Goal: Transaction & Acquisition: Purchase product/service

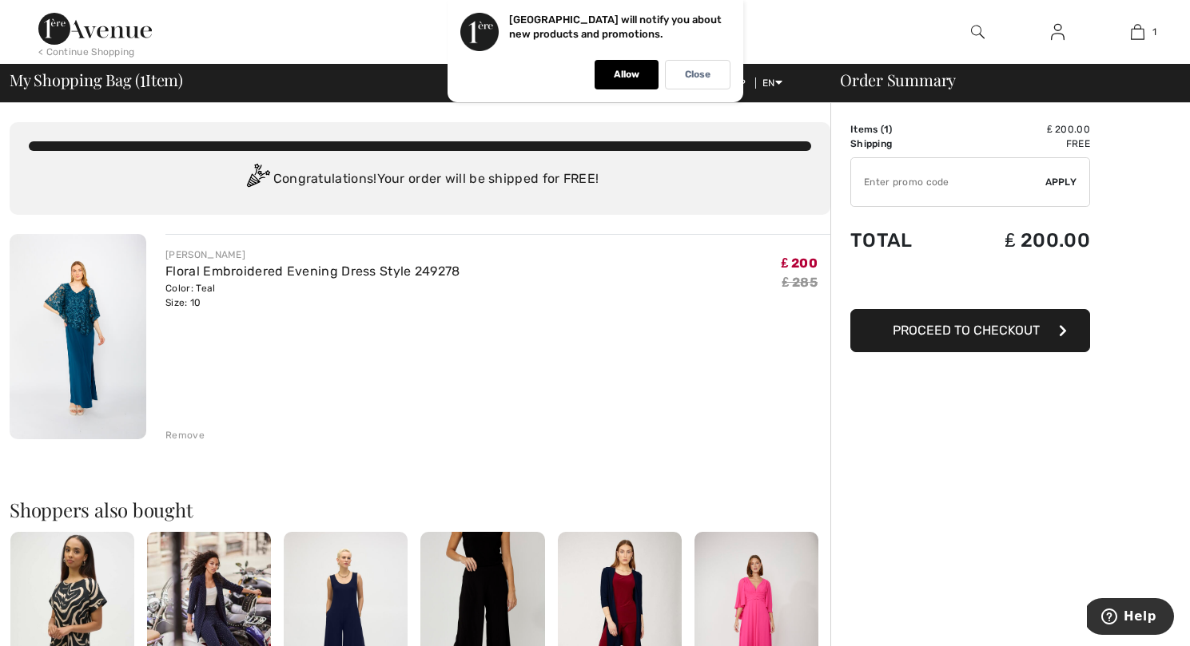
click at [93, 348] on img at bounding box center [78, 336] width 137 height 205
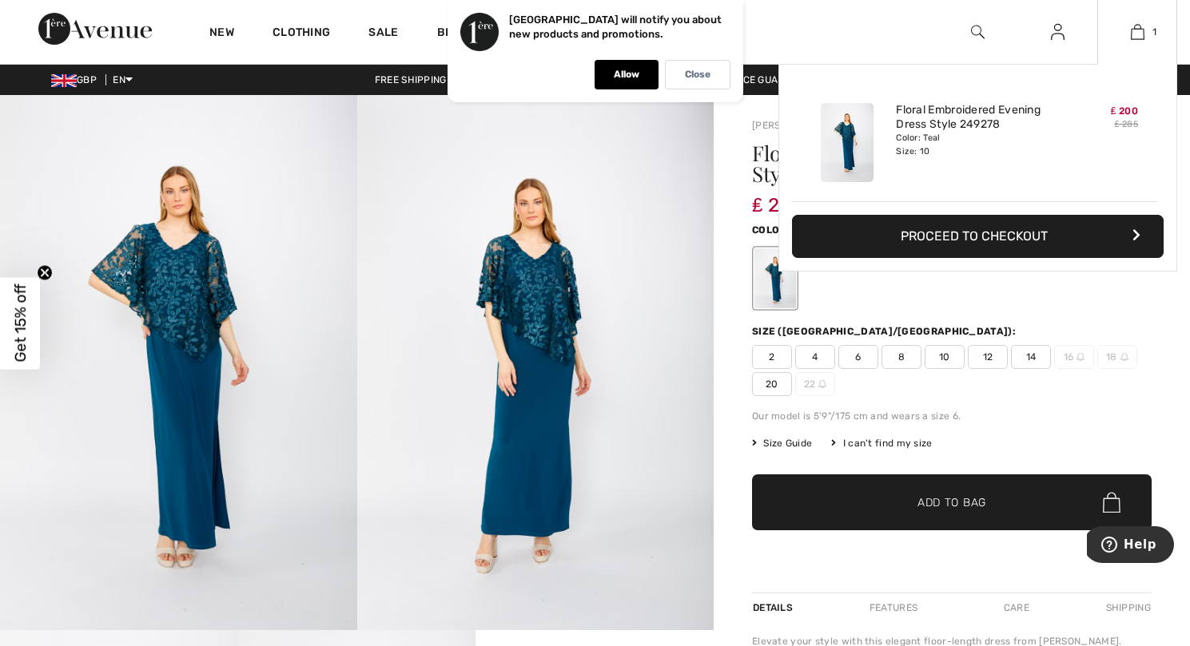
click at [980, 230] on button "Proceed to Checkout" at bounding box center [978, 236] width 372 height 43
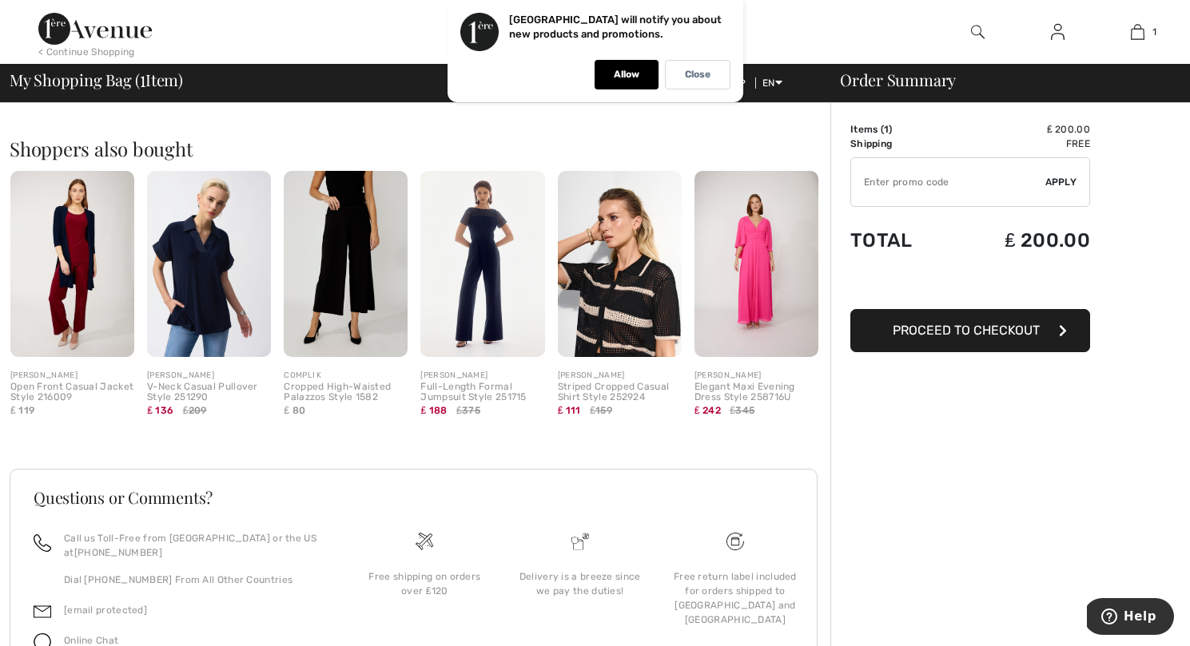
scroll to position [362, 0]
click at [962, 332] on span "Proceed to Checkout" at bounding box center [966, 330] width 147 height 15
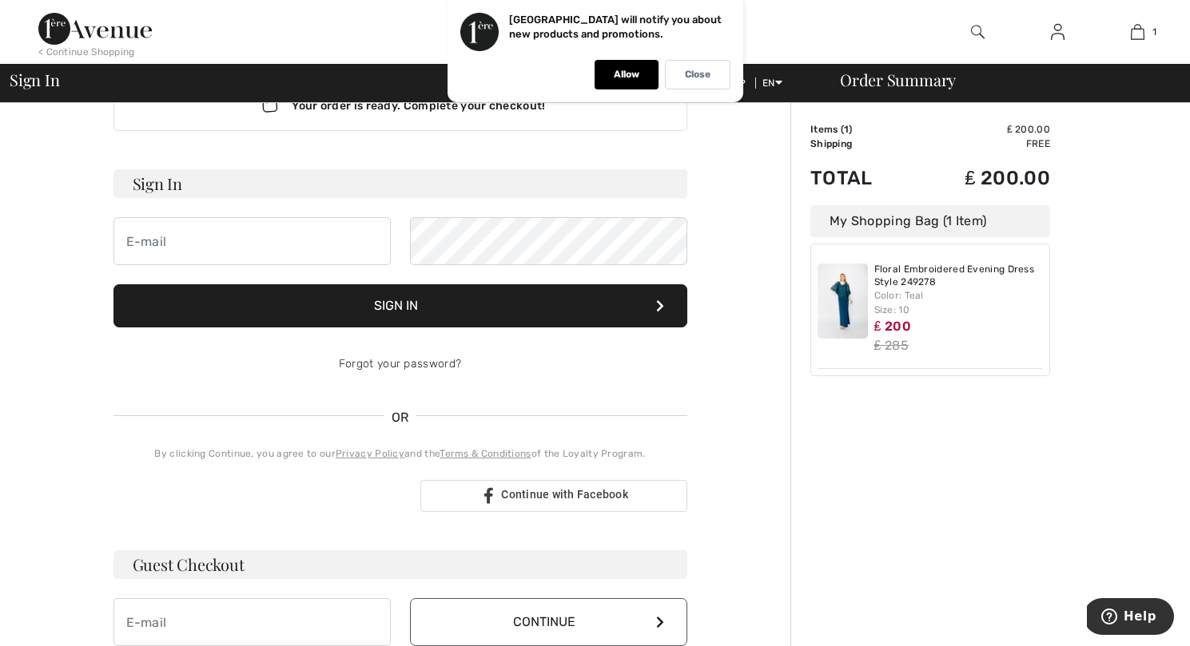
scroll to position [74, 0]
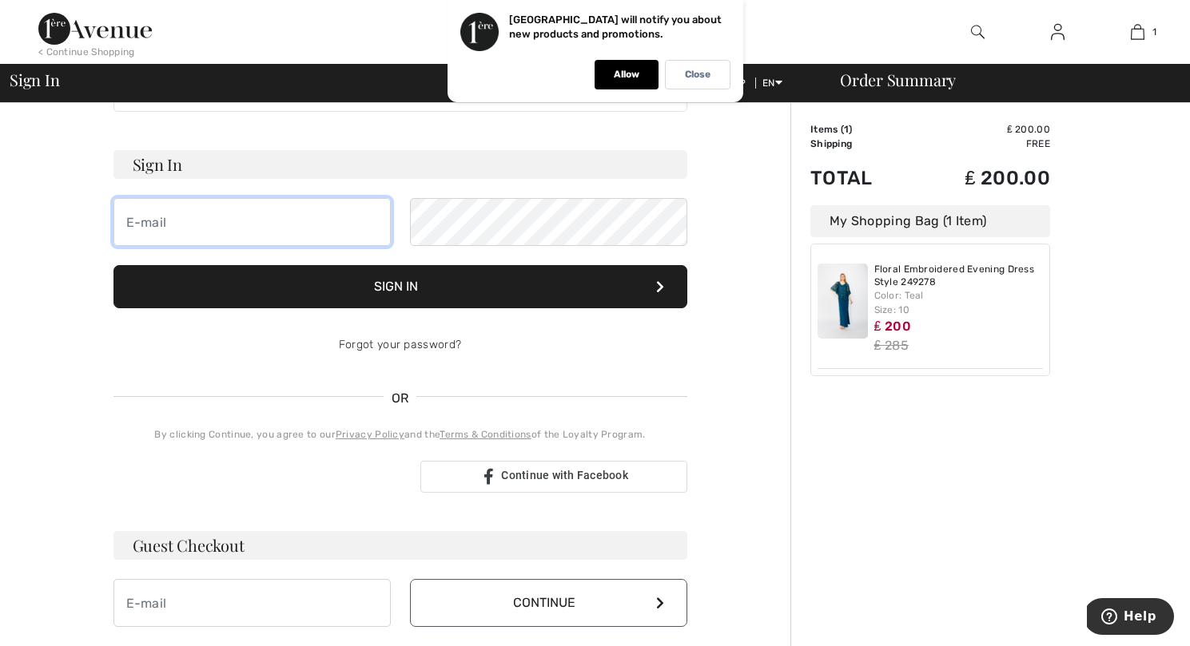
drag, startPoint x: 245, startPoint y: 232, endPoint x: 244, endPoint y: 223, distance: 8.8
click at [244, 223] on input "email" at bounding box center [251, 222] width 277 height 48
type input "franceskelly@mac.com"
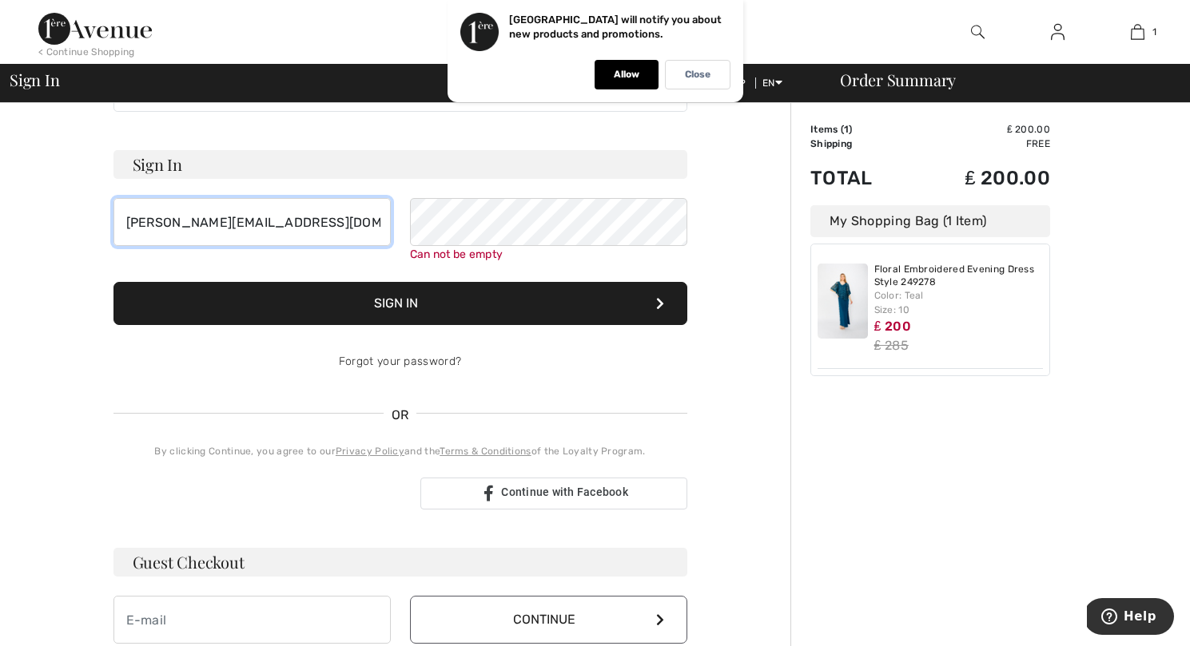
drag, startPoint x: 289, startPoint y: 230, endPoint x: 297, endPoint y: 263, distance: 33.7
click at [289, 230] on input "franceskelly@mac.com" at bounding box center [251, 222] width 277 height 48
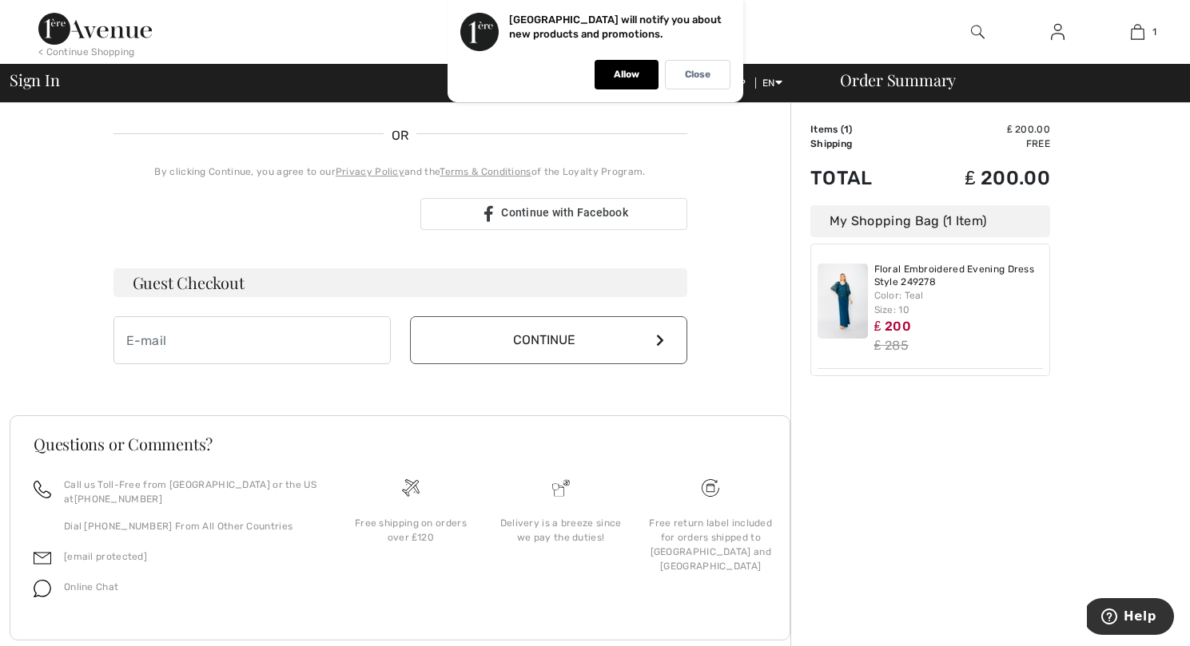
scroll to position [363, 0]
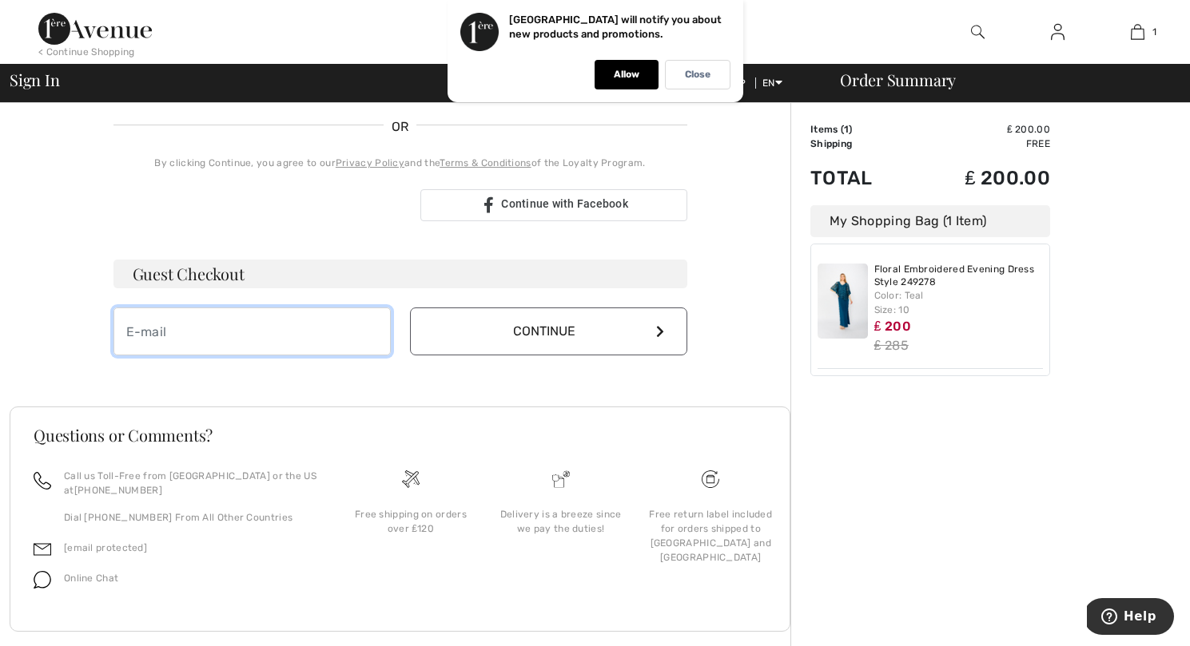
click at [248, 338] on input "email" at bounding box center [251, 332] width 277 height 48
click at [250, 339] on input "email" at bounding box center [251, 332] width 277 height 48
type input "francesroche61@gmail.com"
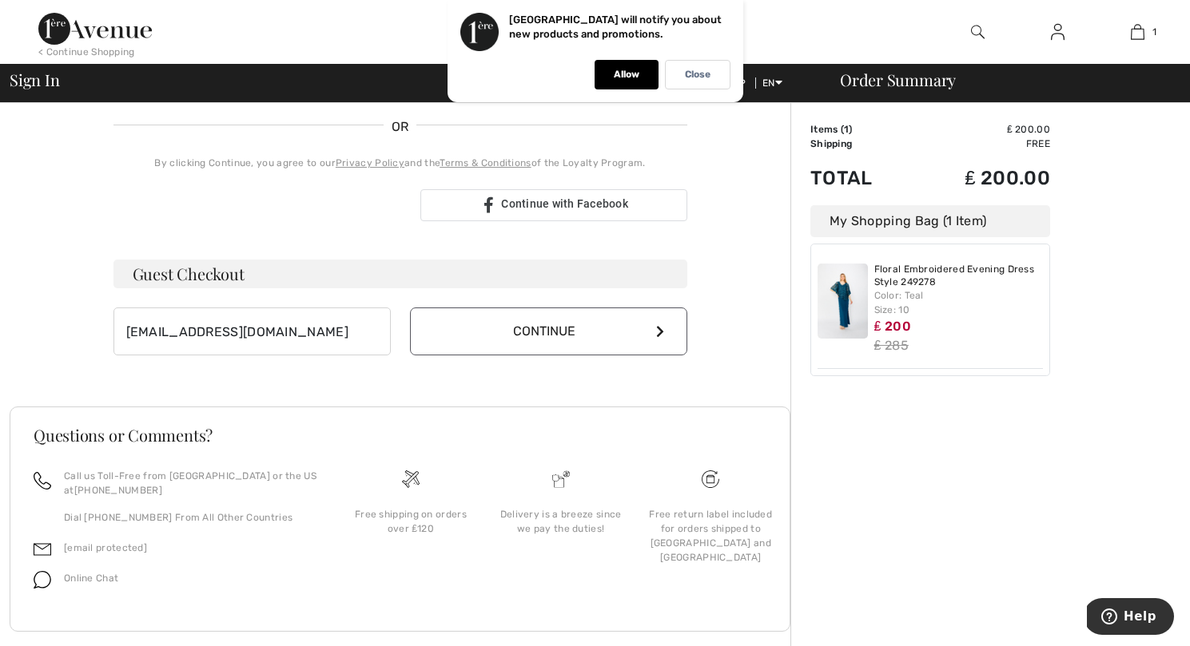
click at [551, 338] on button "Continue" at bounding box center [548, 332] width 277 height 48
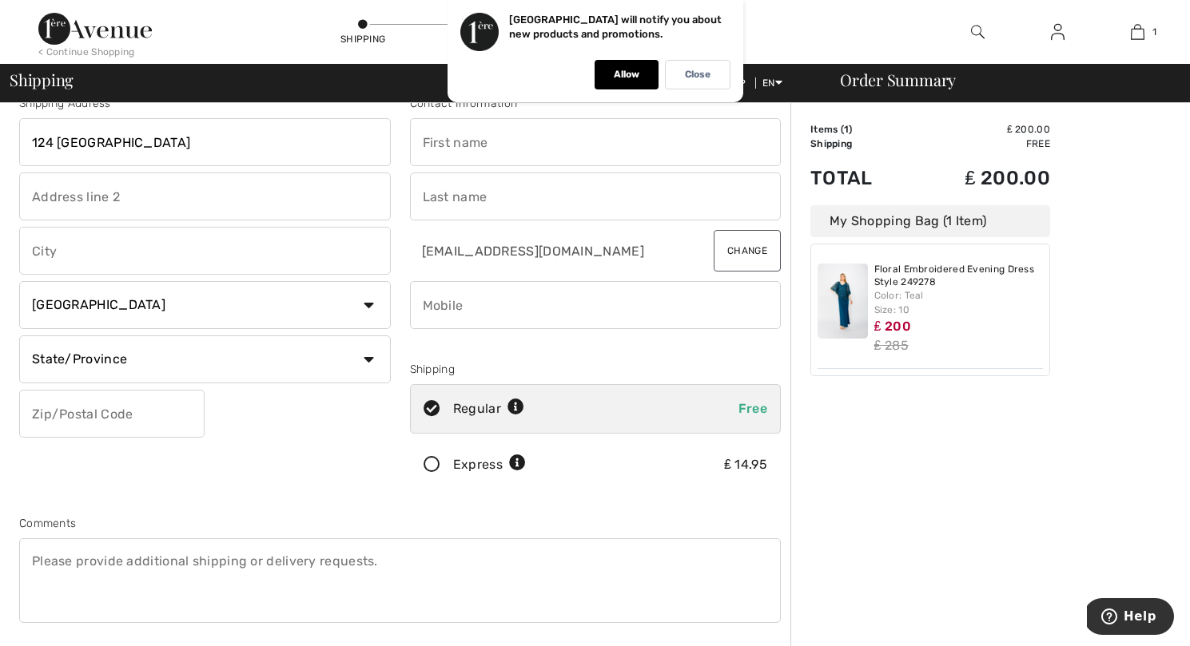
scroll to position [34, 0]
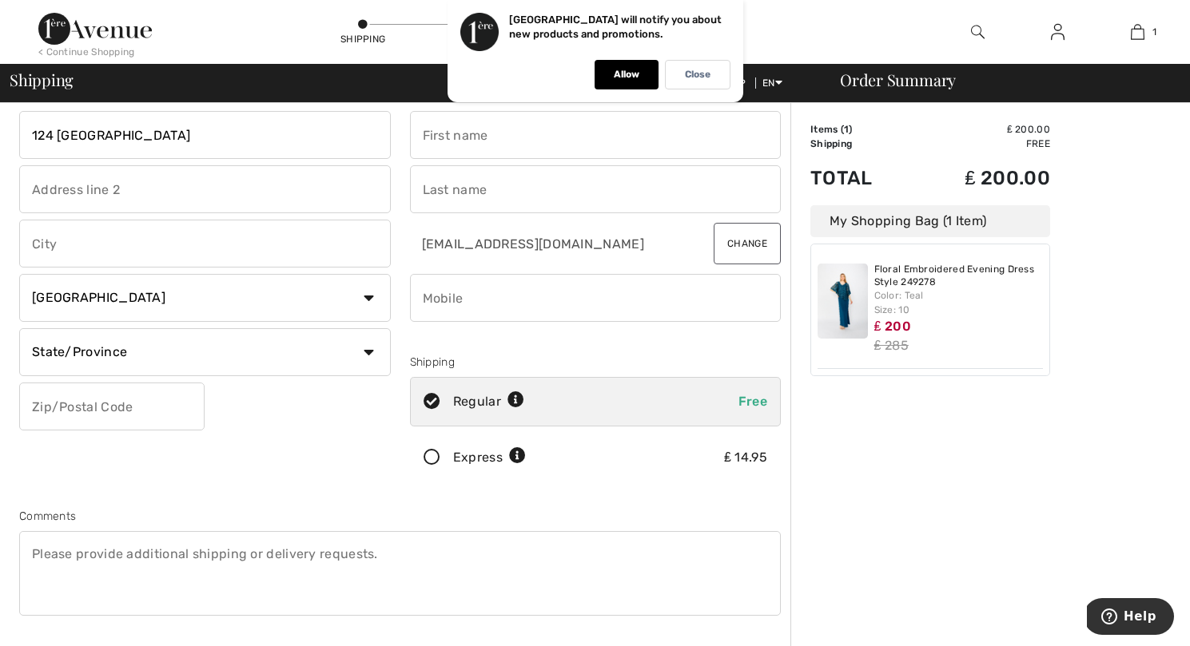
type input "124 Middle Culham"
type input "Remenham Hill"
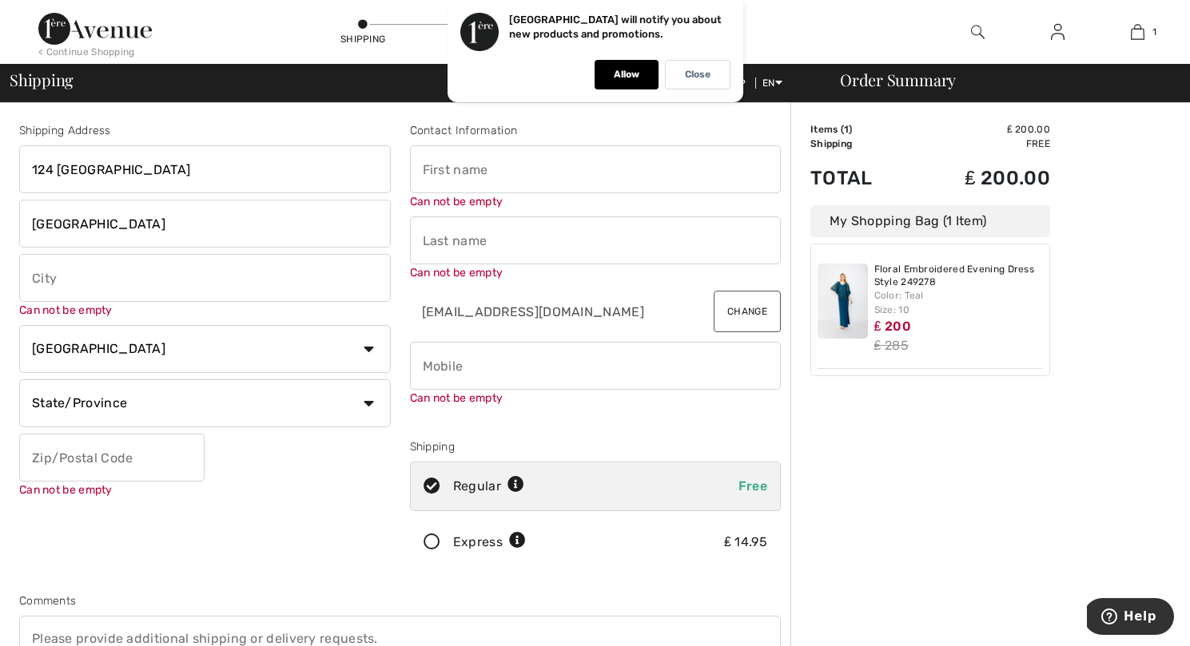
scroll to position [0, 0]
click at [34, 276] on input "enley on Thames" at bounding box center [205, 278] width 372 height 48
type input "Henley on Thames"
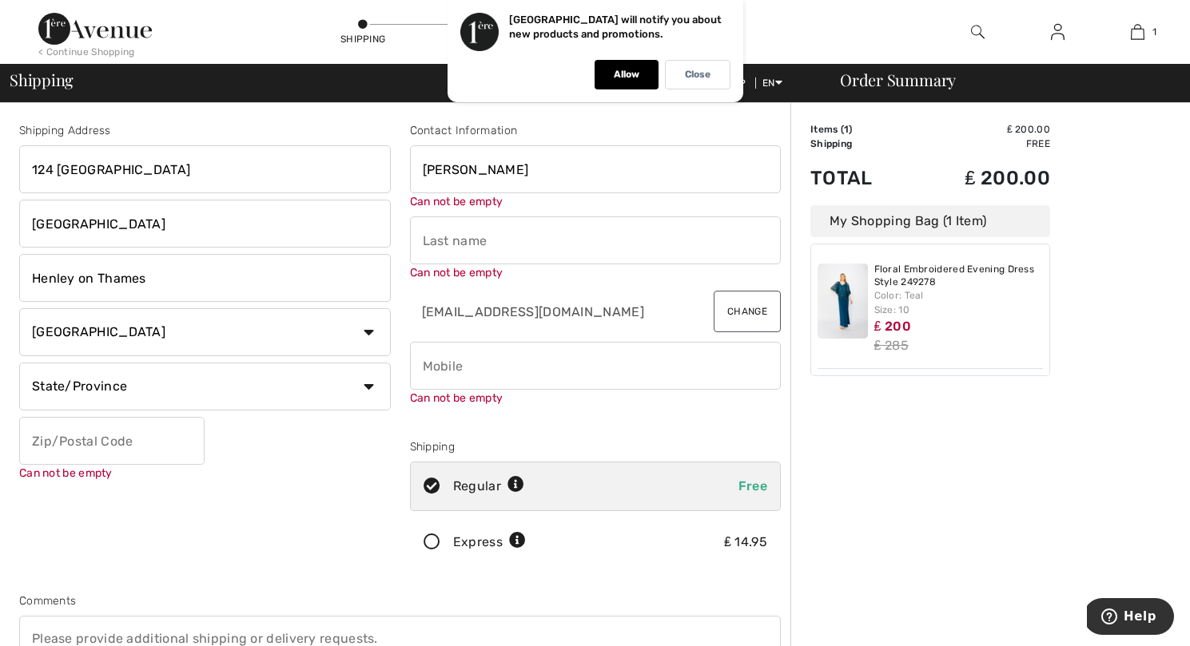
type input "Frances"
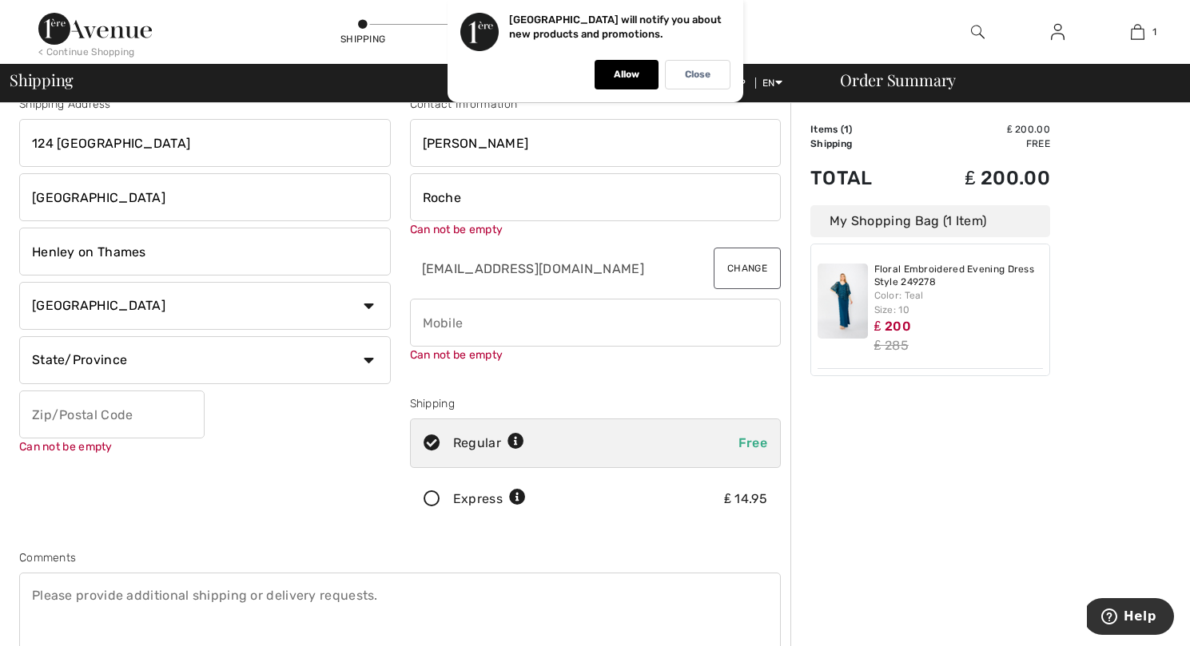
scroll to position [37, 0]
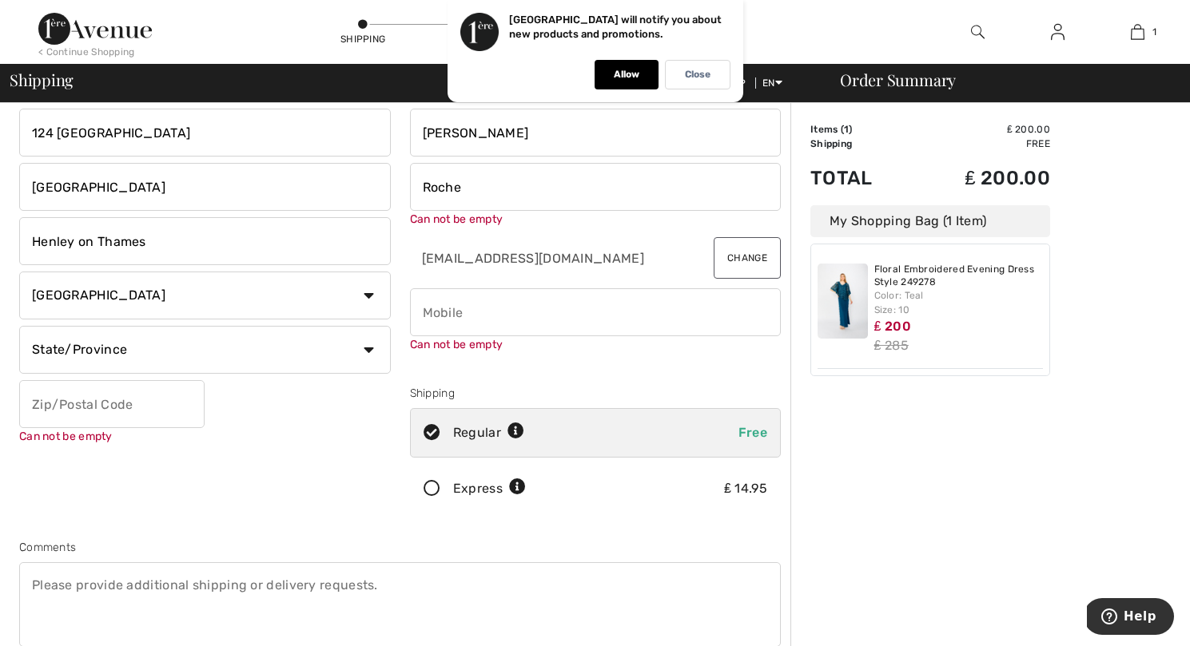
type input "Roche"
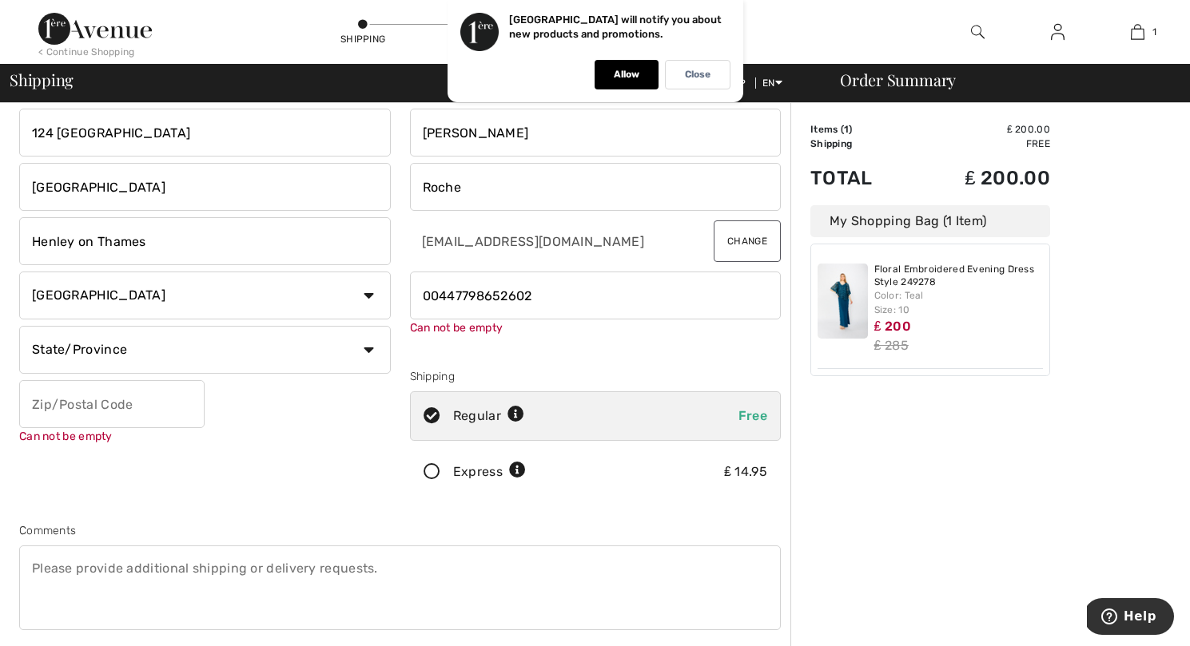
click at [458, 295] on input "phone" at bounding box center [596, 296] width 372 height 48
type input "00447798652602"
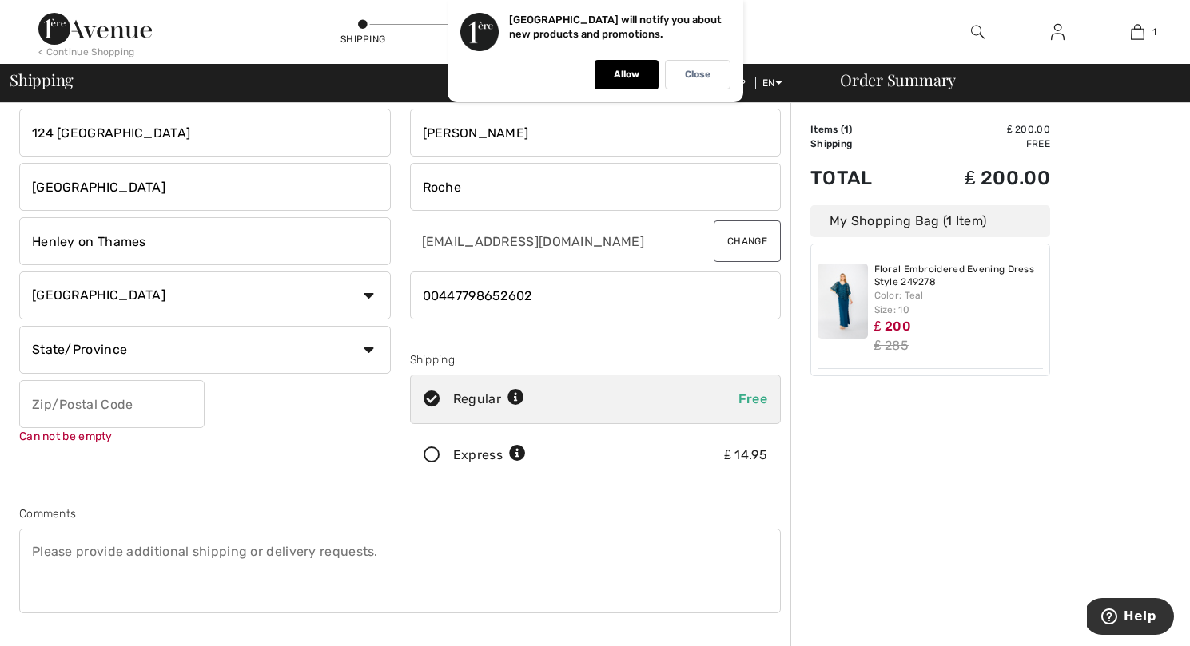
select select "GB"
type input "Oxfordshire"
click at [312, 414] on div "Shipping Address 124 Middle Culham Remenham Hill Henley on Thames Country Canad…" at bounding box center [205, 286] width 391 height 401
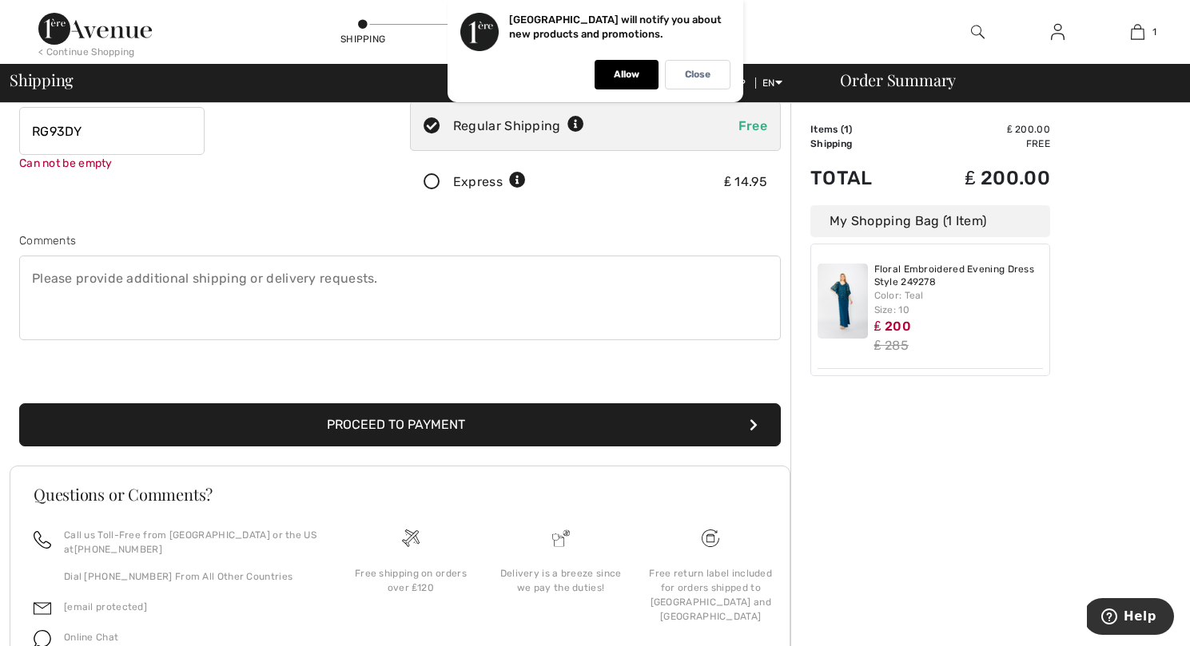
scroll to position [313, 1]
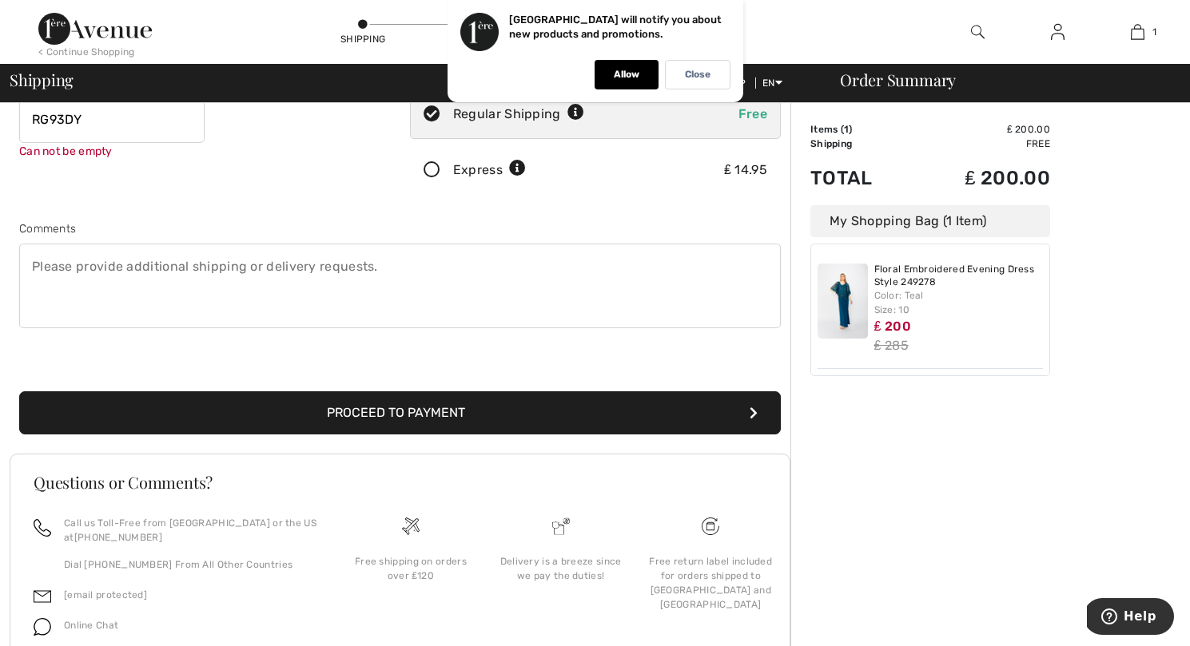
type input "RG93DY"
click at [385, 416] on button "Proceed to Payment" at bounding box center [400, 413] width 762 height 43
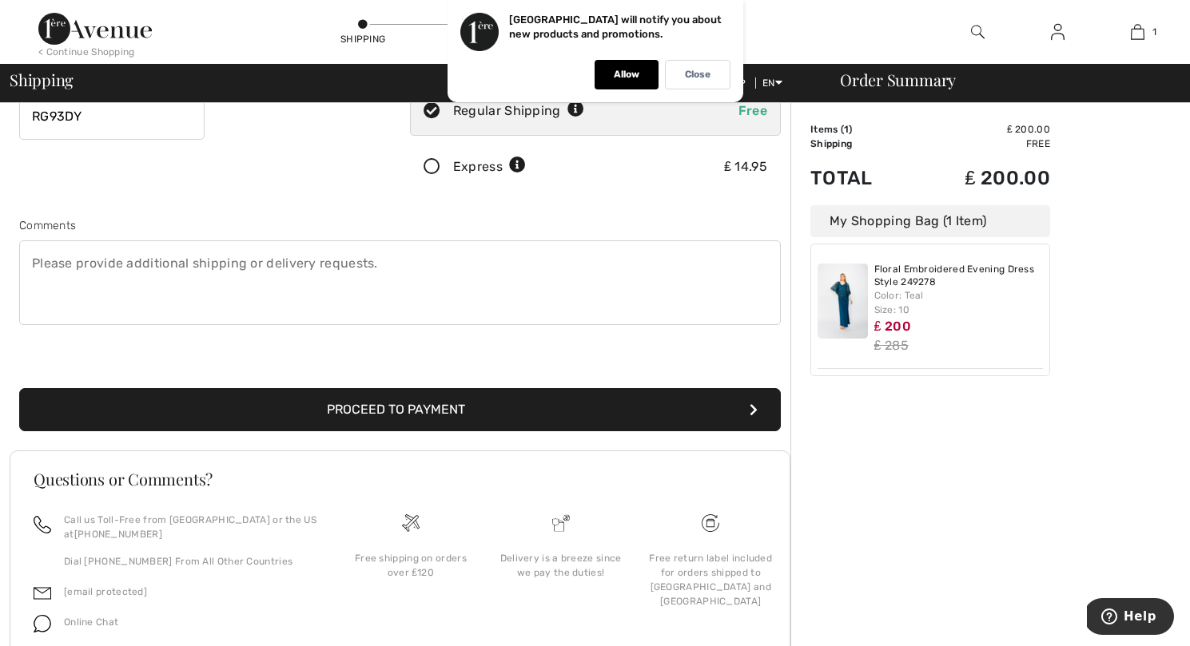
scroll to position [324, 0]
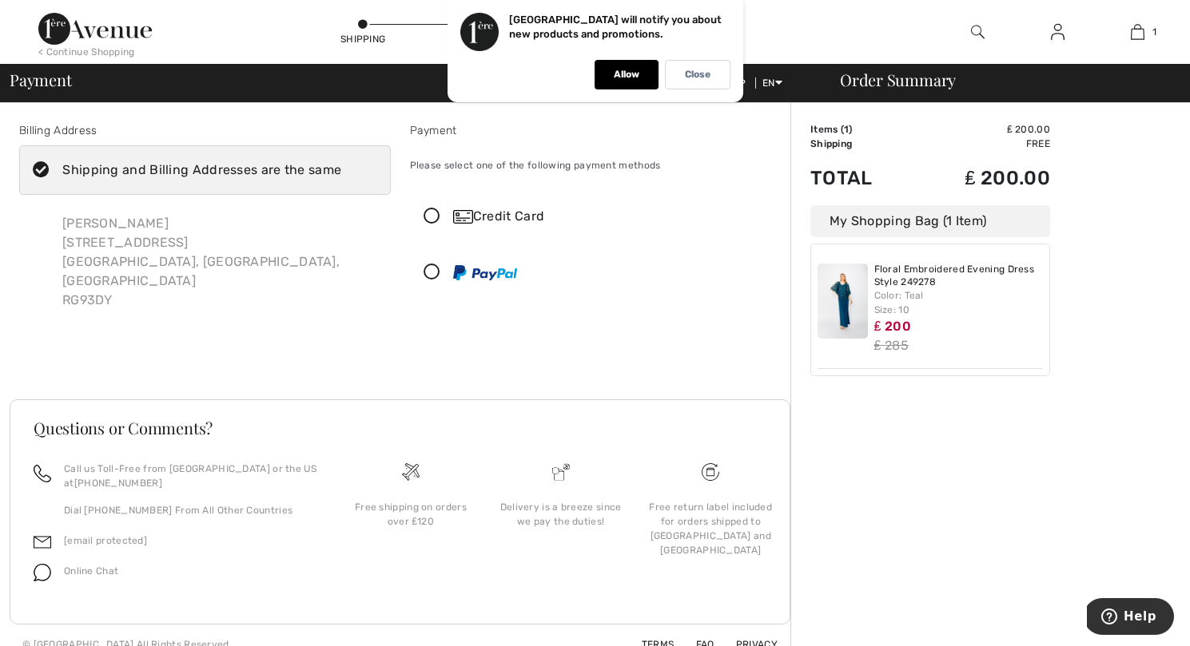
click at [433, 215] on icon at bounding box center [432, 217] width 42 height 17
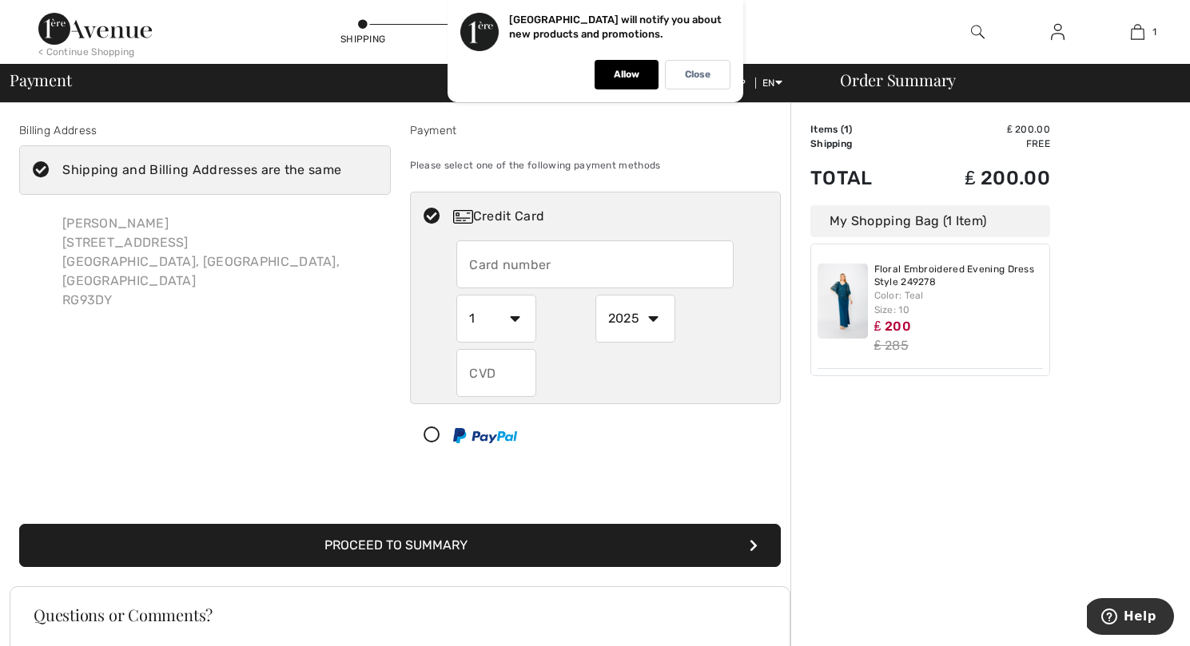
click at [526, 261] on input "text" at bounding box center [594, 265] width 277 height 48
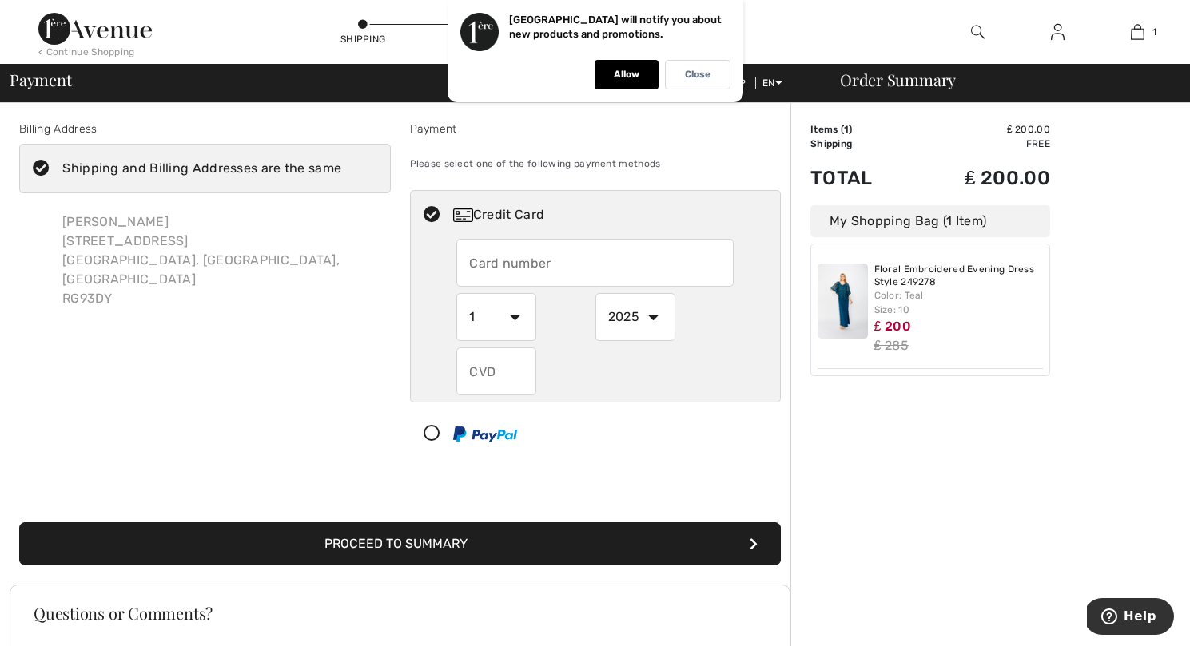
scroll to position [1, 0]
click at [499, 264] on input "text" at bounding box center [594, 264] width 277 height 48
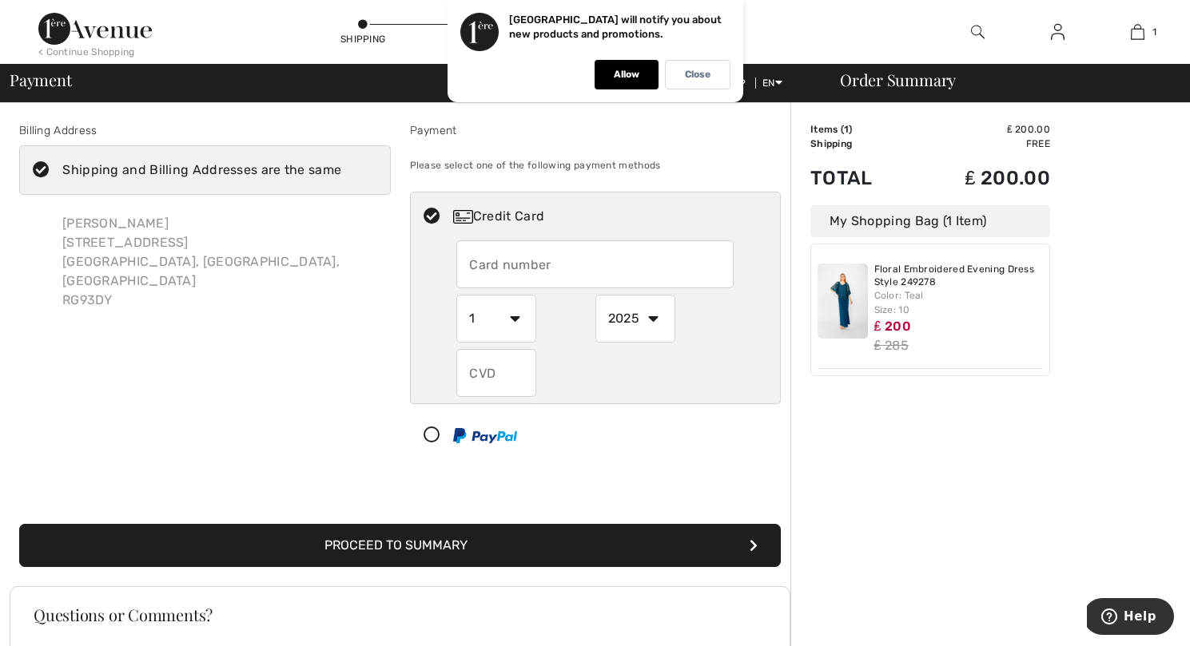
click at [386, 248] on div "Frances Roche 124 Middle Culham, Remenham Hill Henley On Thames, Oxfordshire, G…" at bounding box center [205, 261] width 372 height 121
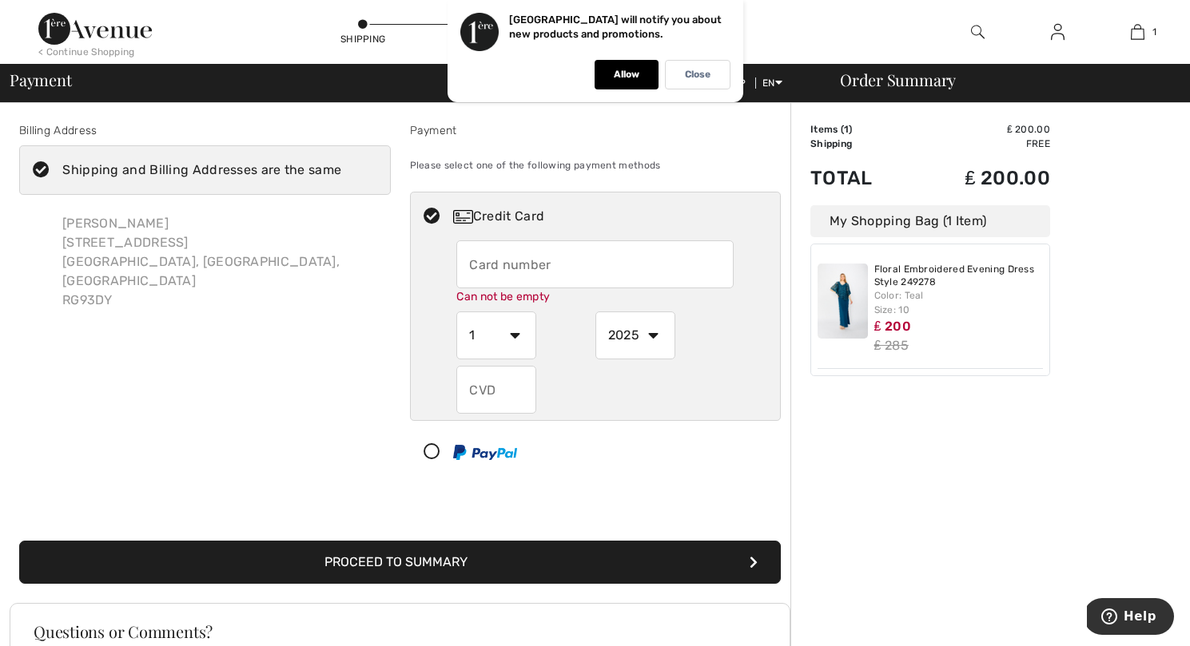
click at [459, 263] on input "text" at bounding box center [594, 265] width 277 height 48
click at [483, 265] on input "text" at bounding box center [594, 265] width 277 height 48
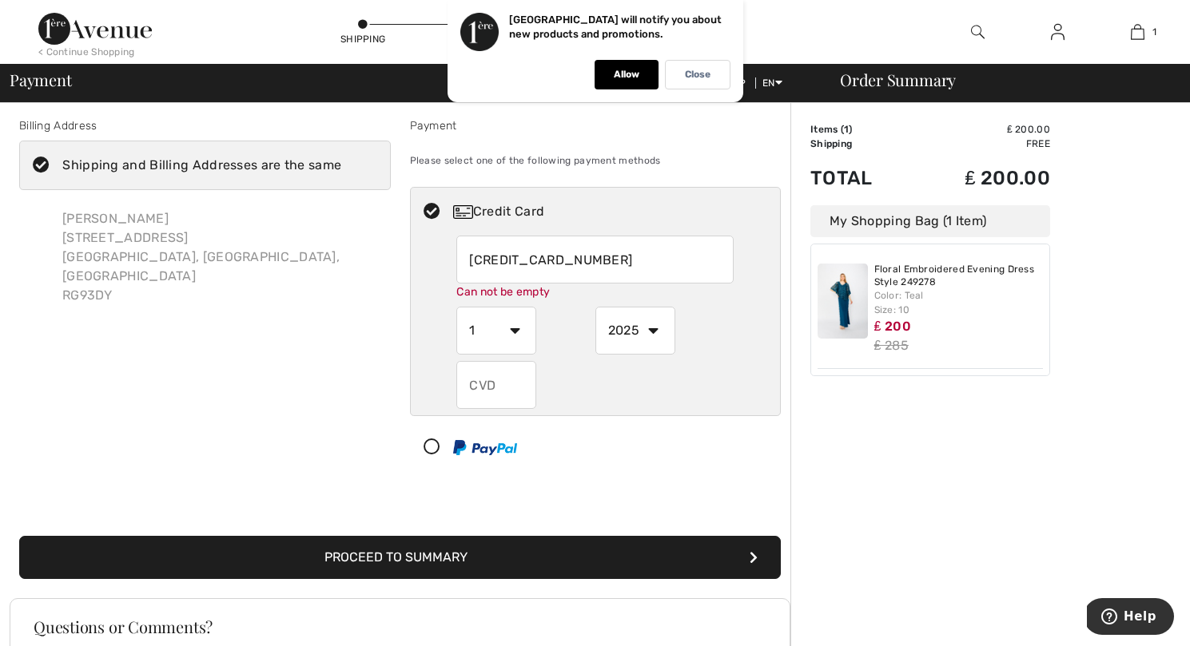
type input "4462725471736483"
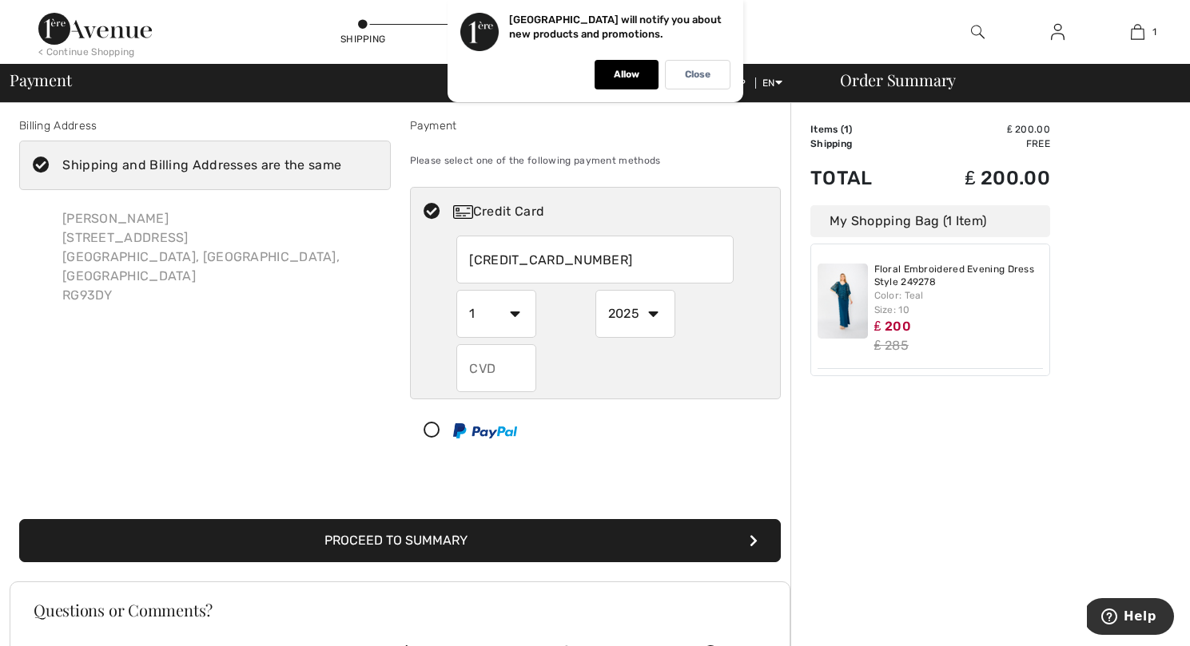
select select "7"
select select "2029"
click at [485, 373] on input "text" at bounding box center [496, 368] width 80 height 48
type input "168"
click at [444, 539] on button "Proceed to Summary" at bounding box center [400, 540] width 762 height 43
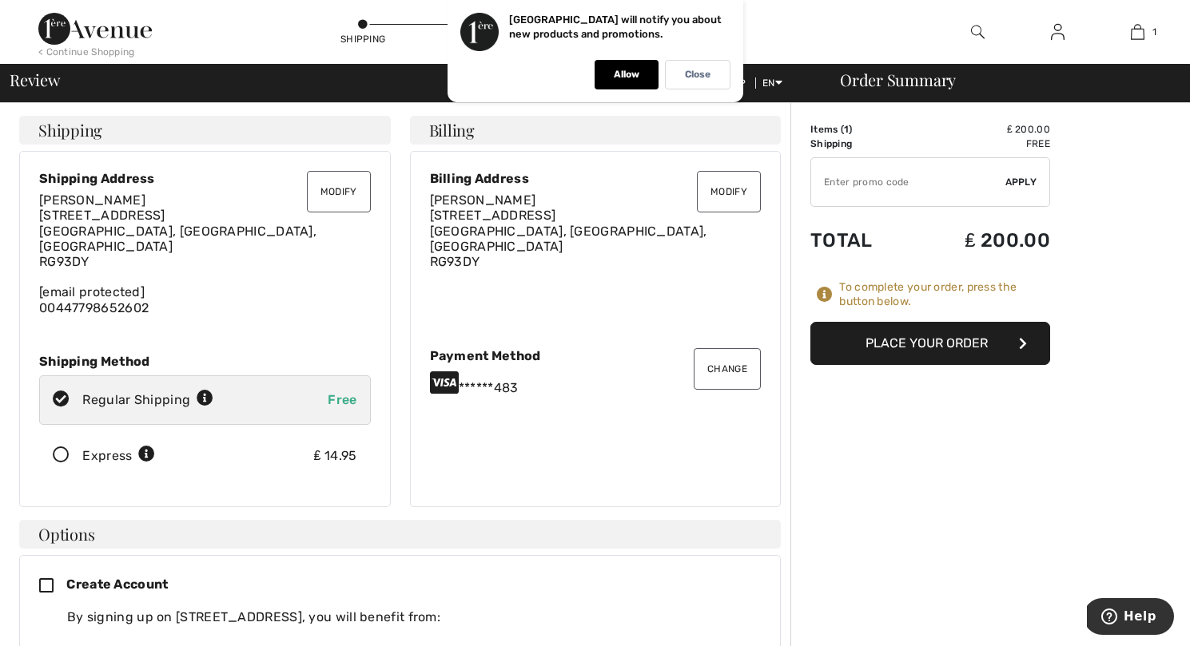
click at [913, 343] on button "Place Your Order" at bounding box center [930, 343] width 240 height 43
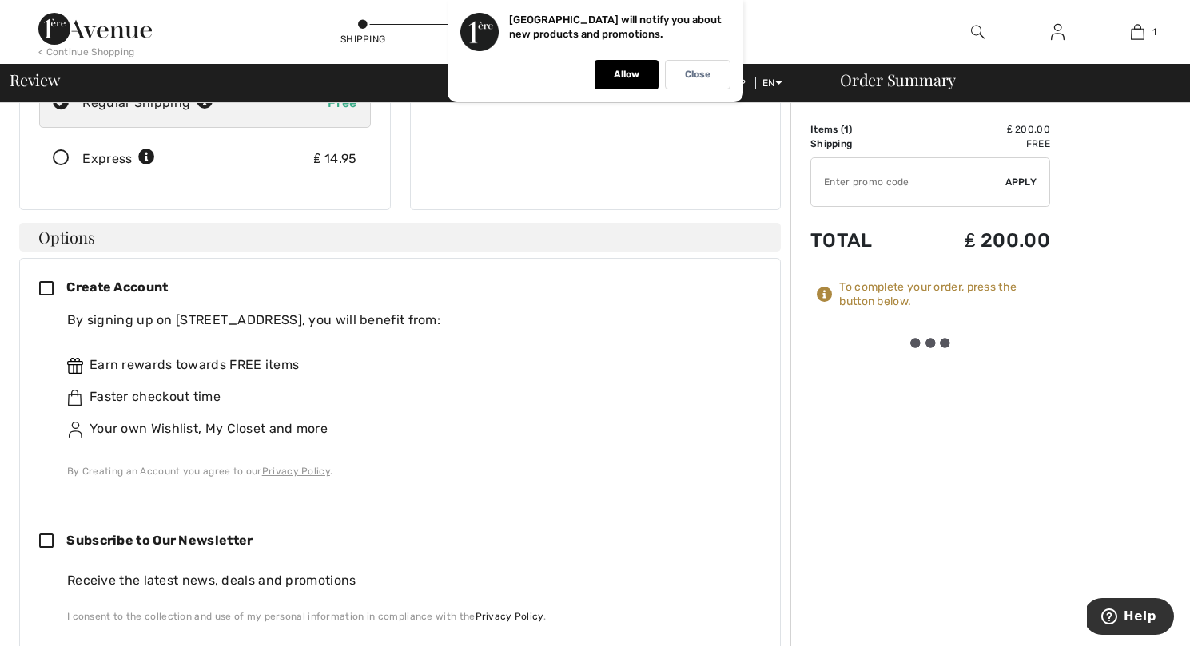
scroll to position [312, 0]
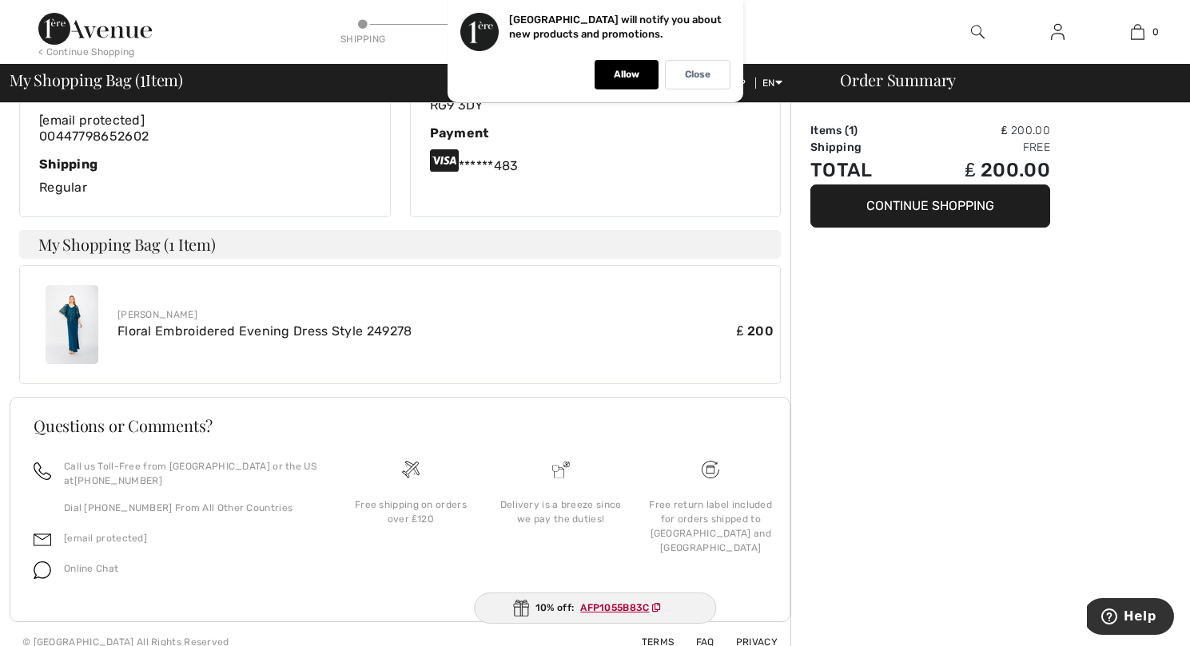
scroll to position [432, 0]
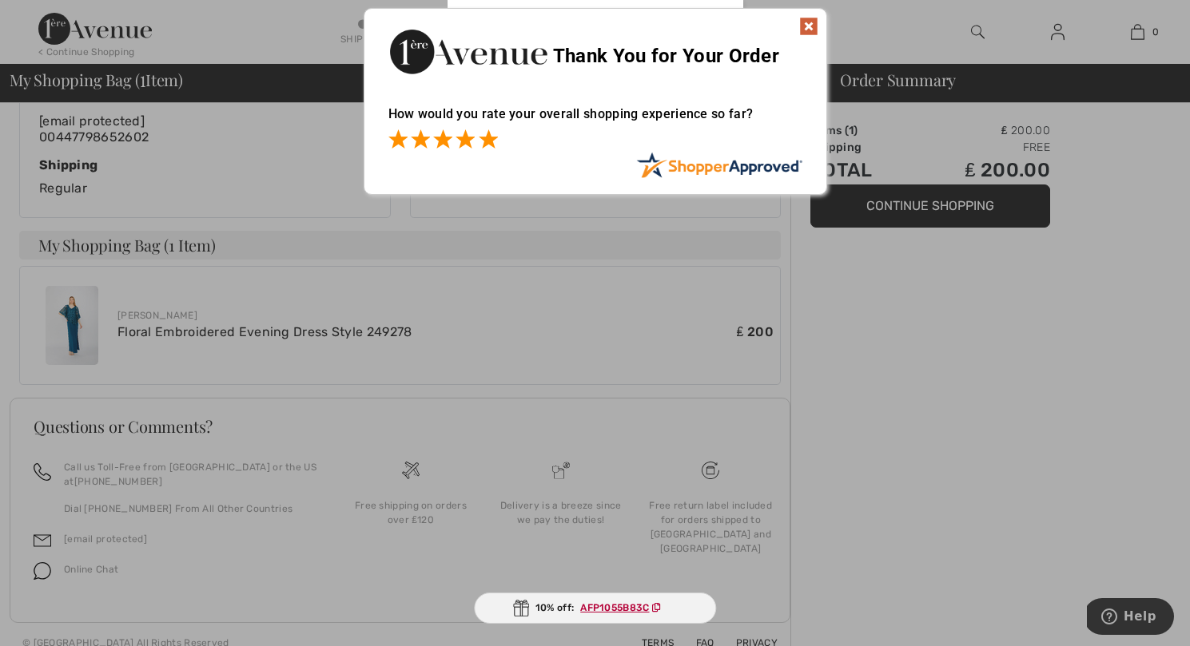
click at [495, 138] on span at bounding box center [488, 138] width 19 height 19
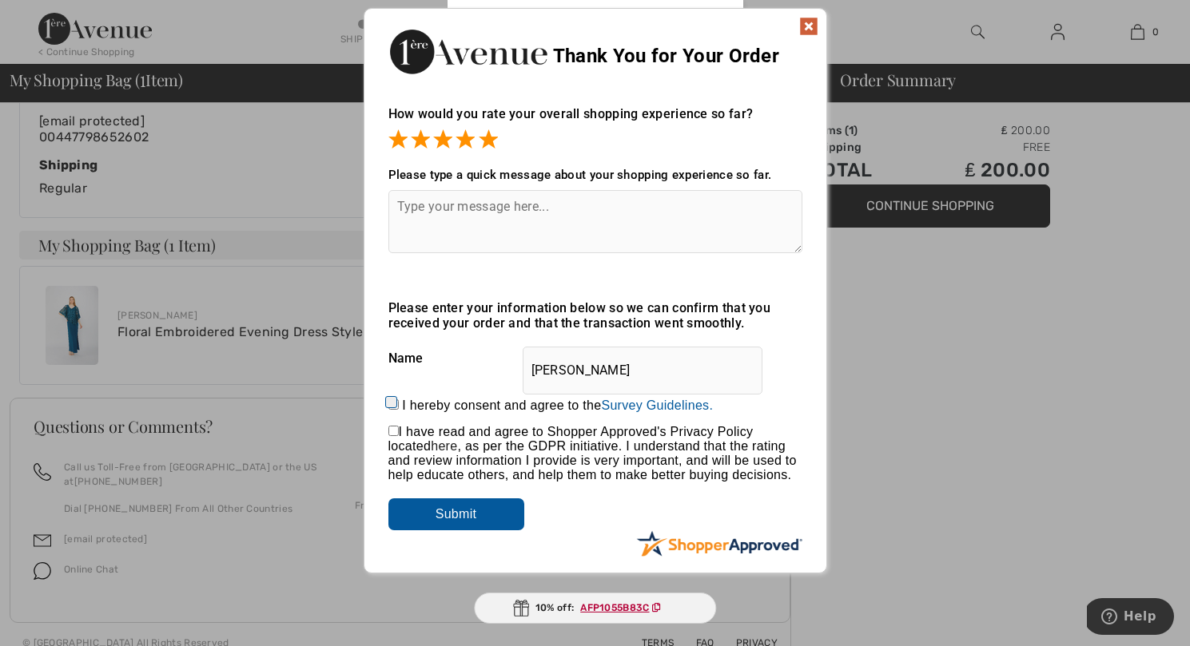
click at [501, 209] on textarea at bounding box center [595, 221] width 414 height 63
type textarea "easy website to use"
click at [392, 403] on input "I hereby consent and agree to the By submitting a review, you grant permission …" at bounding box center [393, 405] width 10 height 10
checkbox input "true"
drag, startPoint x: 391, startPoint y: 428, endPoint x: 392, endPoint y: 456, distance: 28.0
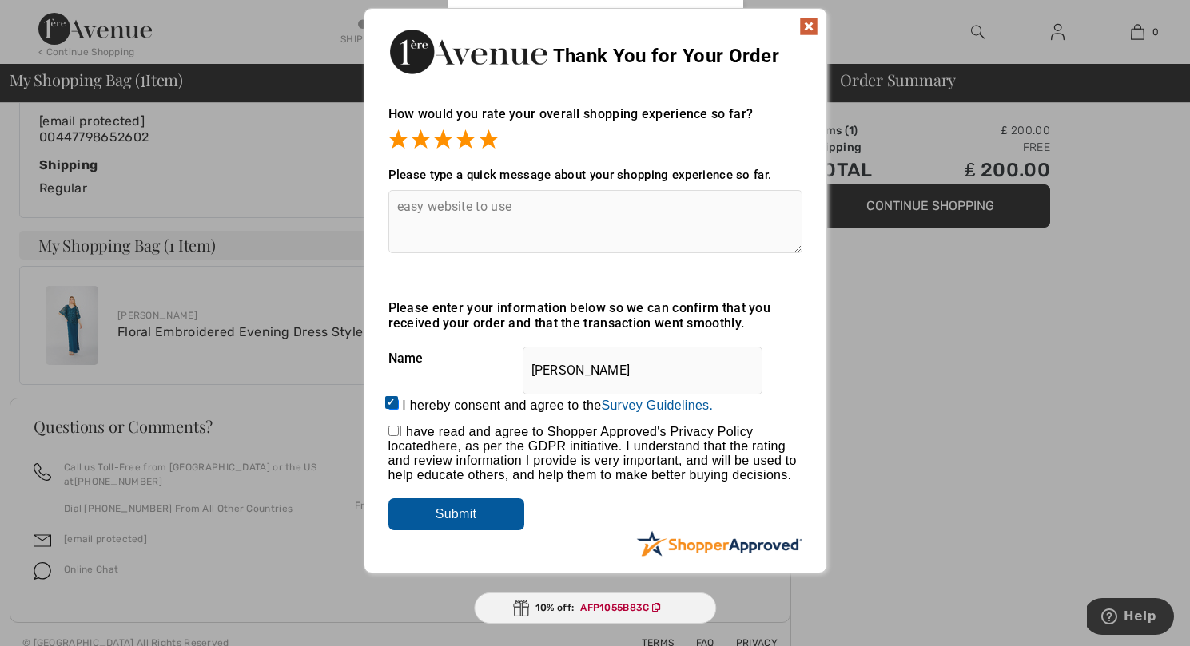
click at [391, 428] on input "checkbox" at bounding box center [393, 431] width 10 height 10
checkbox input "true"
click at [420, 515] on input "Submit" at bounding box center [456, 515] width 136 height 32
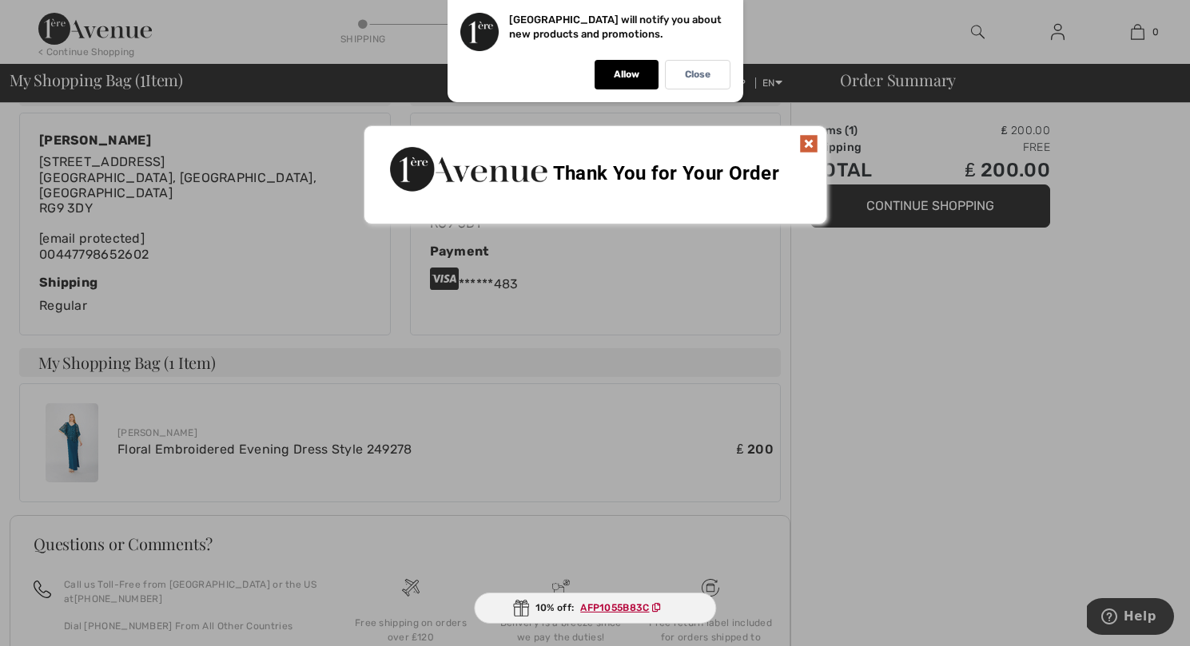
scroll to position [303, 0]
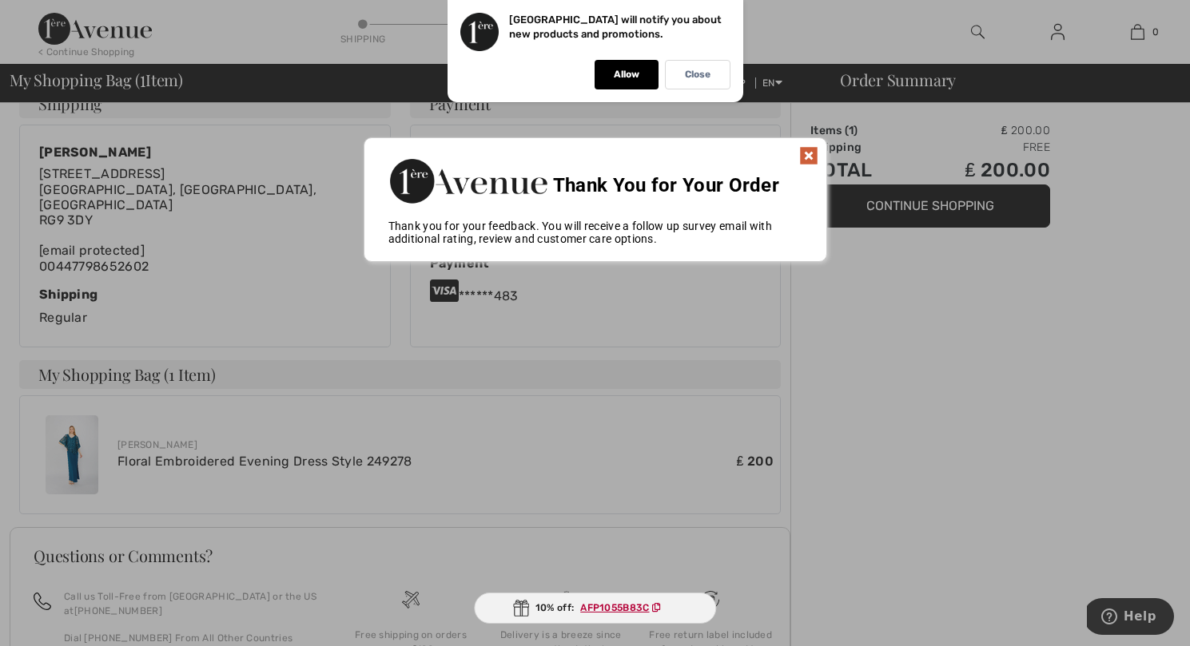
click at [806, 153] on img at bounding box center [808, 155] width 19 height 19
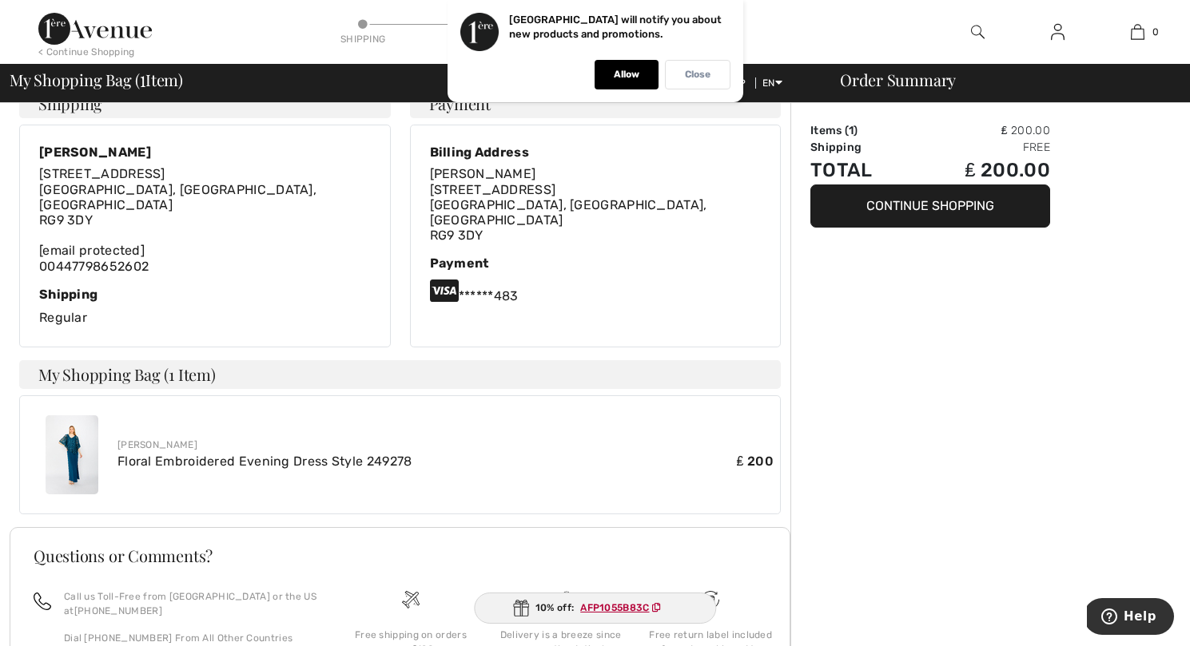
click at [682, 75] on div "Close" at bounding box center [698, 75] width 66 height 30
